Goal: Task Accomplishment & Management: Use online tool/utility

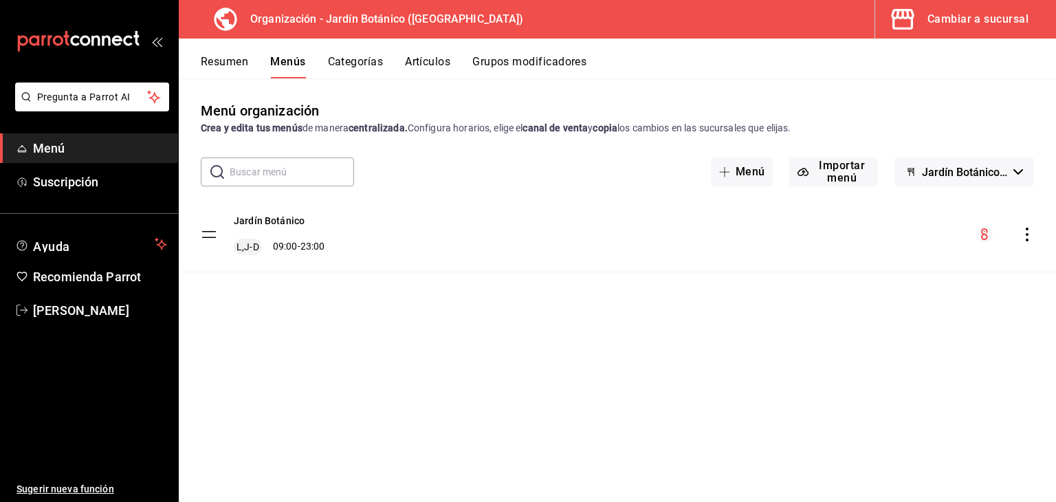
click at [941, 23] on div "Cambiar a sucursal" at bounding box center [977, 19] width 101 height 19
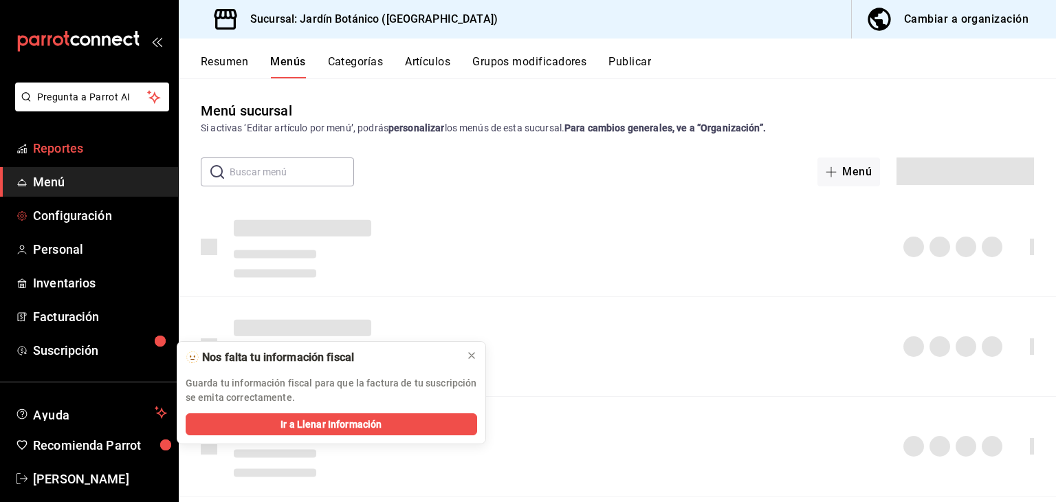
click at [70, 149] on span "Reportes" at bounding box center [100, 148] width 134 height 19
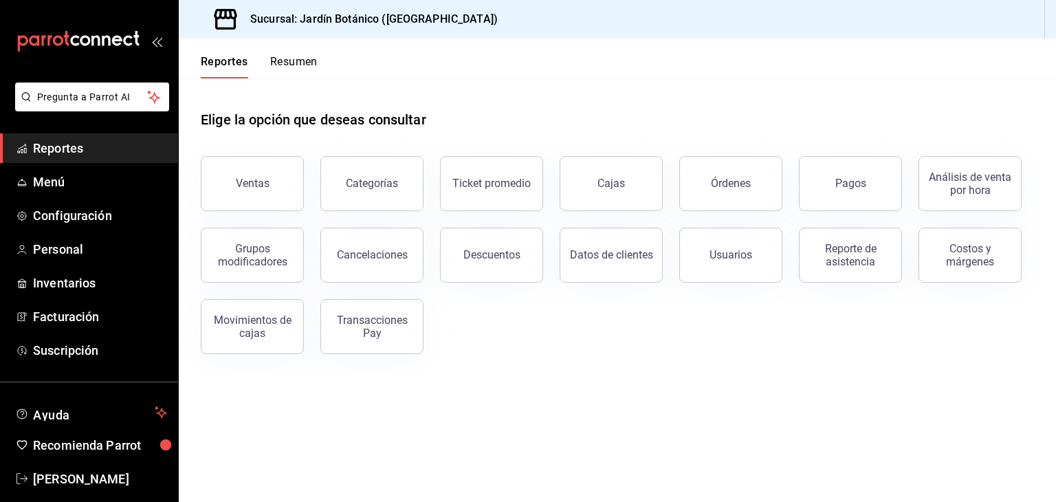
click at [238, 187] on div "Ventas" at bounding box center [253, 183] width 34 height 13
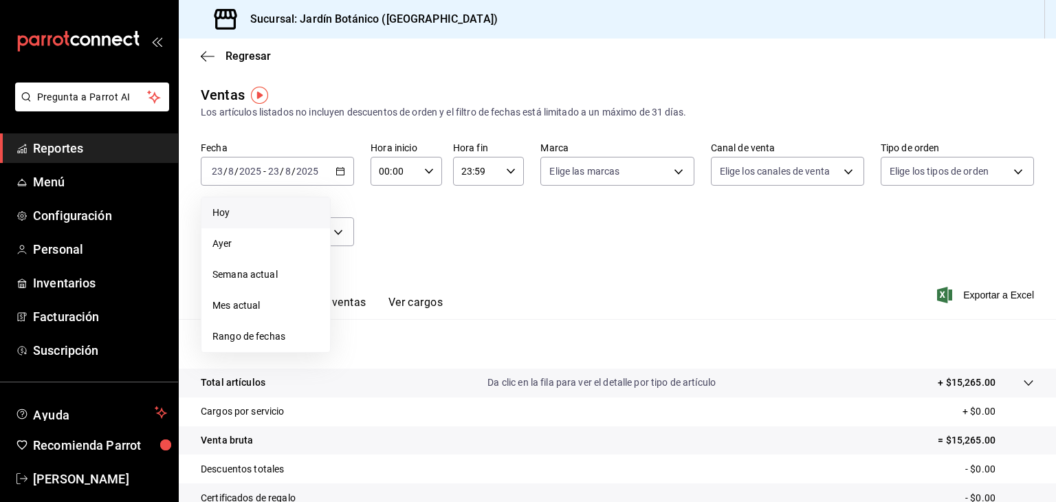
click at [238, 215] on span "Hoy" at bounding box center [265, 213] width 107 height 14
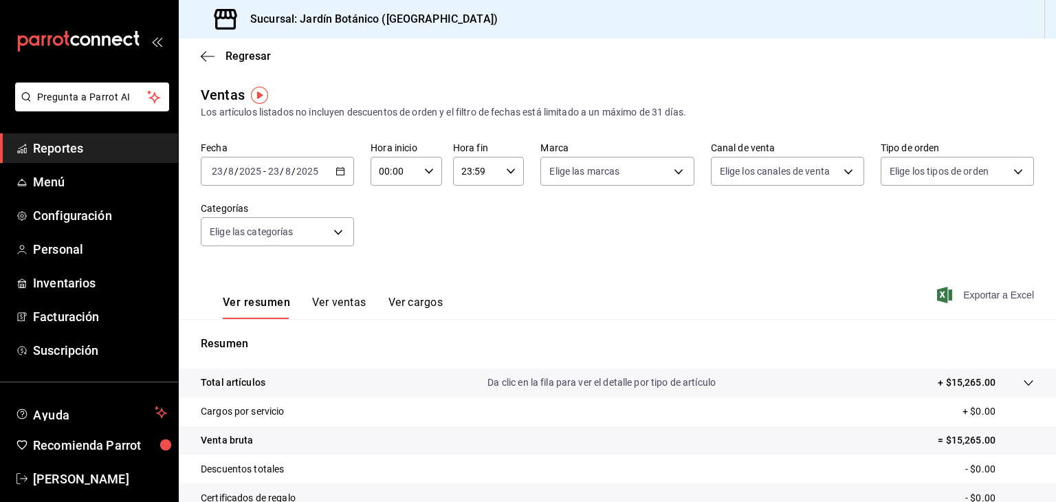
click at [991, 293] on span "Exportar a Excel" at bounding box center [987, 295] width 94 height 17
drag, startPoint x: 87, startPoint y: 480, endPoint x: 87, endPoint y: 438, distance: 41.9
click at [87, 480] on span "[PERSON_NAME]" at bounding box center [100, 479] width 134 height 19
